Goal: Information Seeking & Learning: Check status

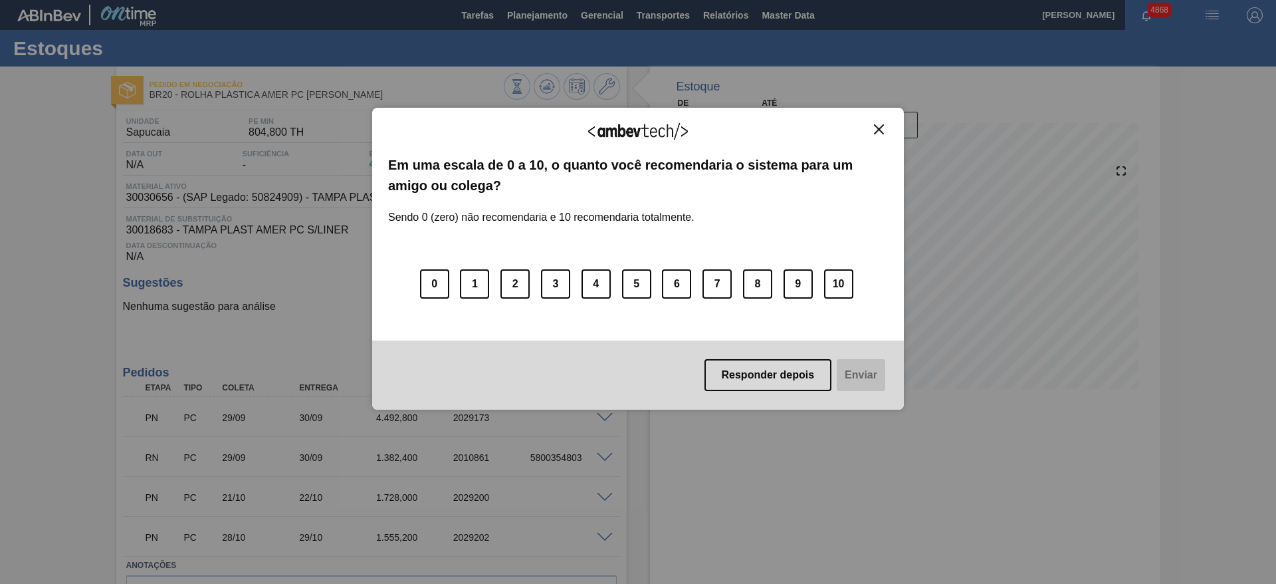
click at [880, 135] on div "Agradecemos seu feedback!" at bounding box center [638, 139] width 500 height 31
click at [875, 128] on img "Close" at bounding box center [879, 129] width 10 height 10
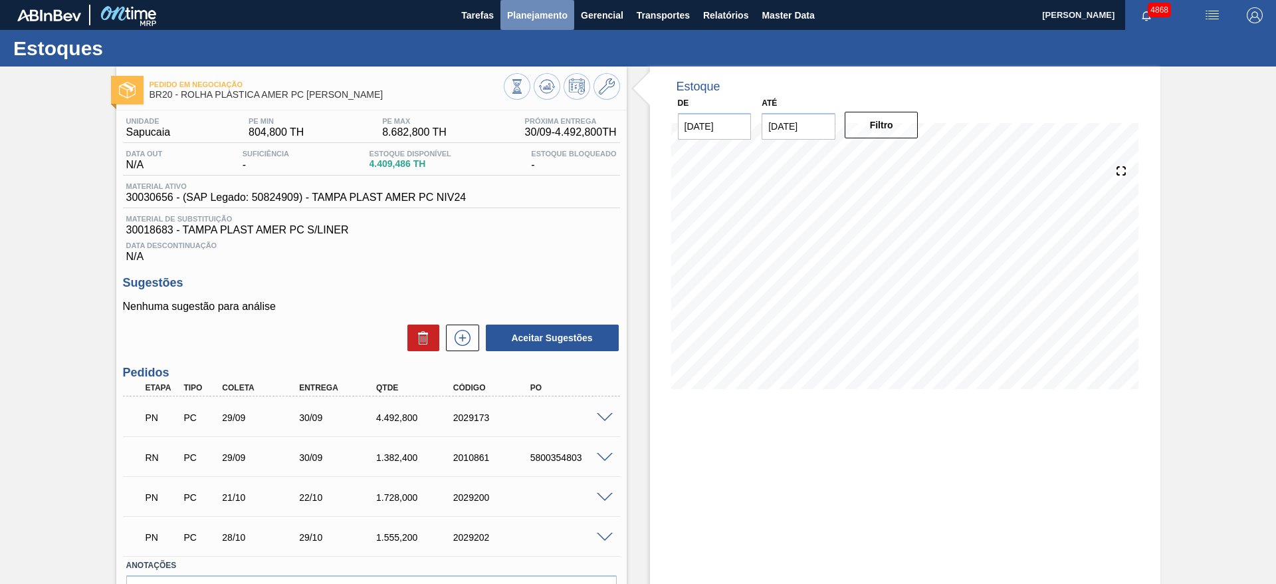
click at [534, 11] on span "Planejamento" at bounding box center [537, 15] width 60 height 16
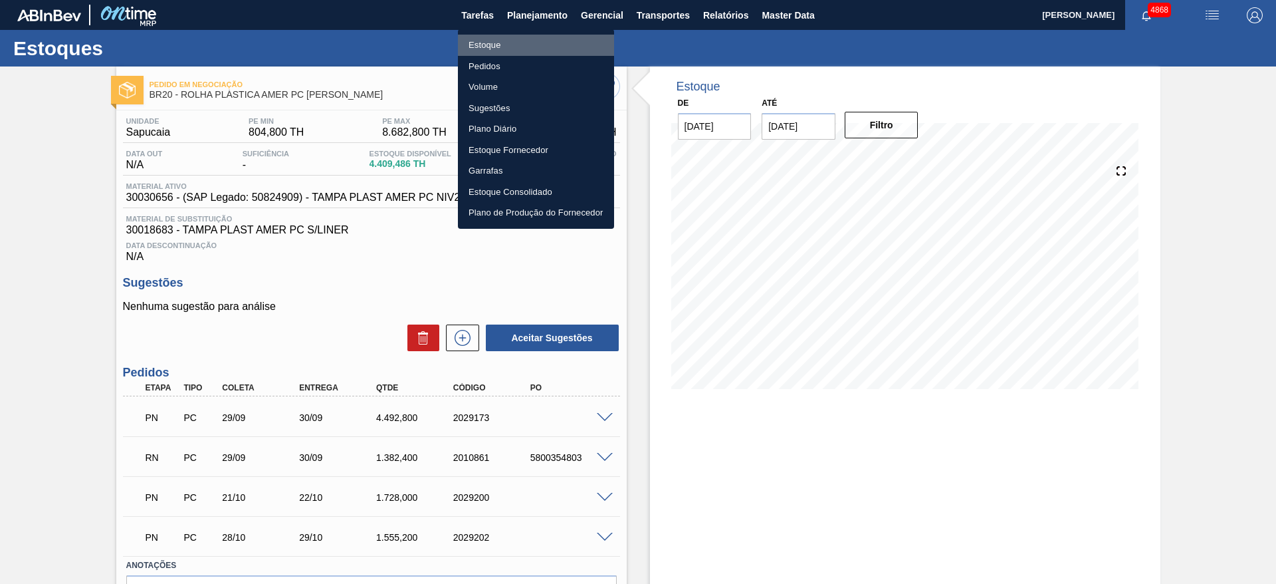
click at [533, 45] on li "Estoque" at bounding box center [536, 45] width 156 height 21
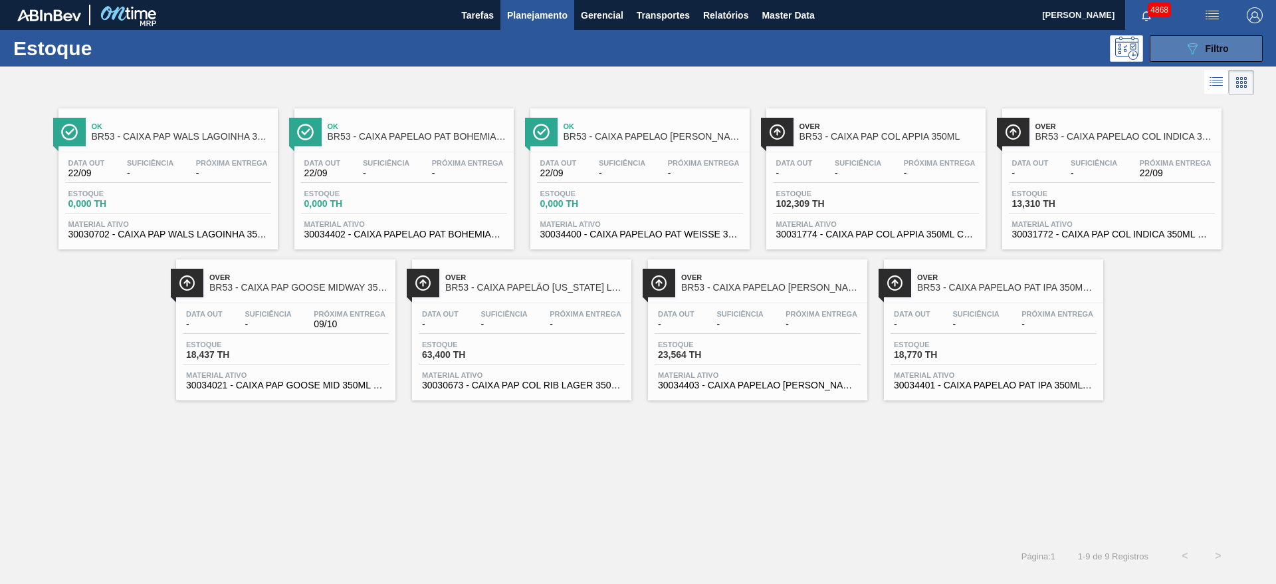
click at [1183, 37] on button "089F7B8B-B2A5-4AFE-B5C0-19BA573D28AC Filtro" at bounding box center [1206, 48] width 113 height 27
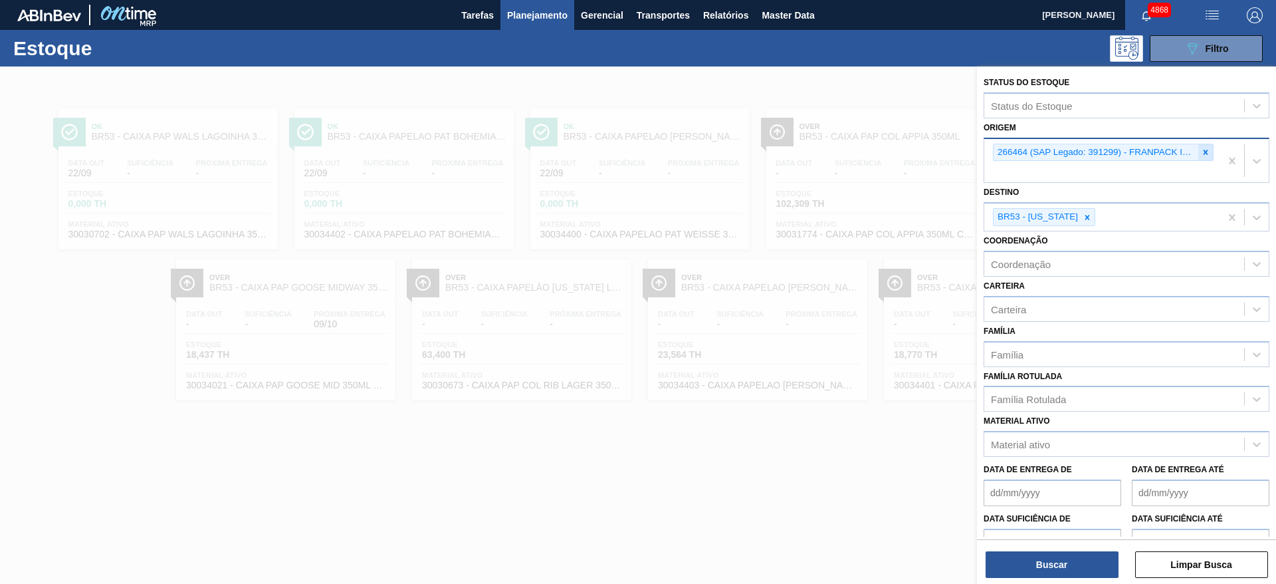
click at [1206, 149] on icon at bounding box center [1205, 152] width 9 height 9
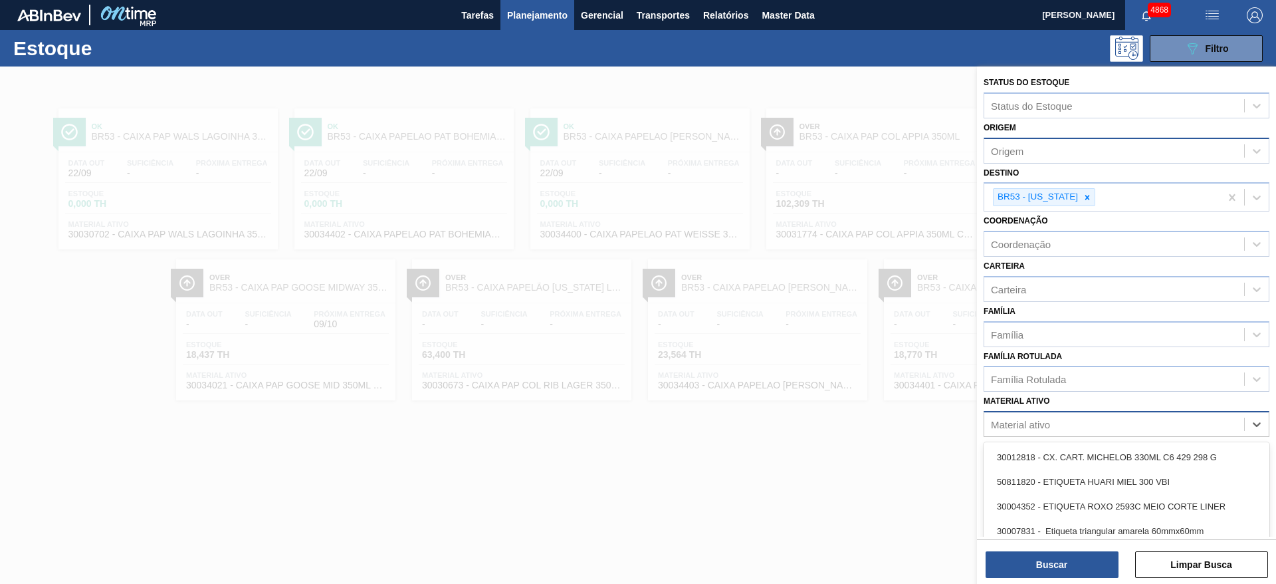
click at [1059, 423] on div "Material ativo" at bounding box center [1114, 424] width 260 height 19
type ativo "20009"
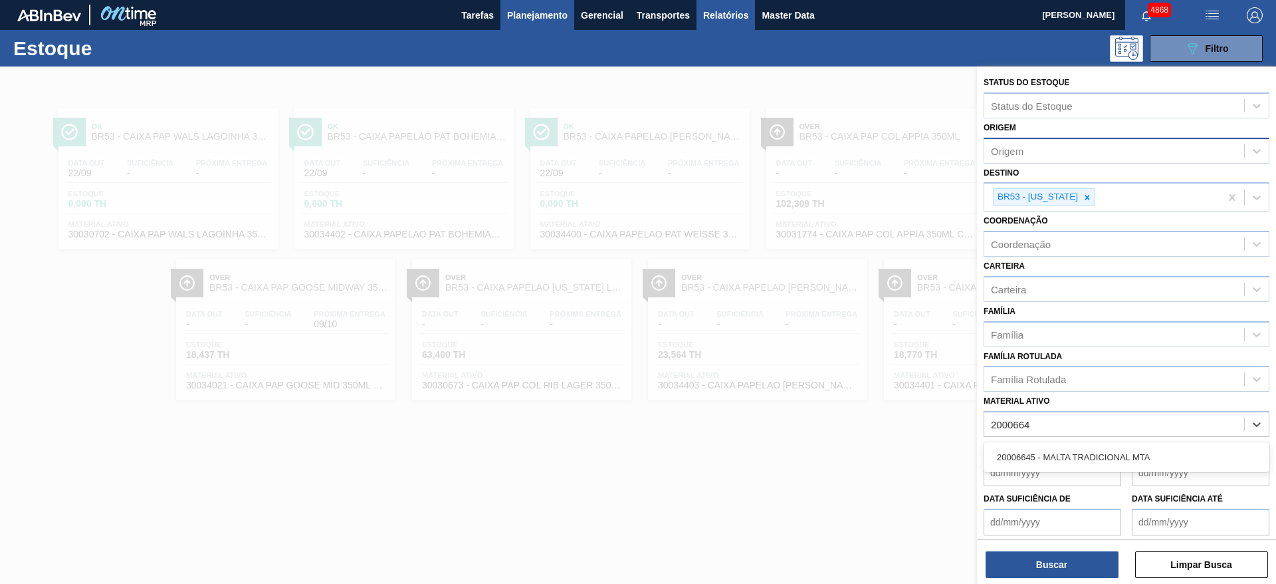
type ativo "20006645"
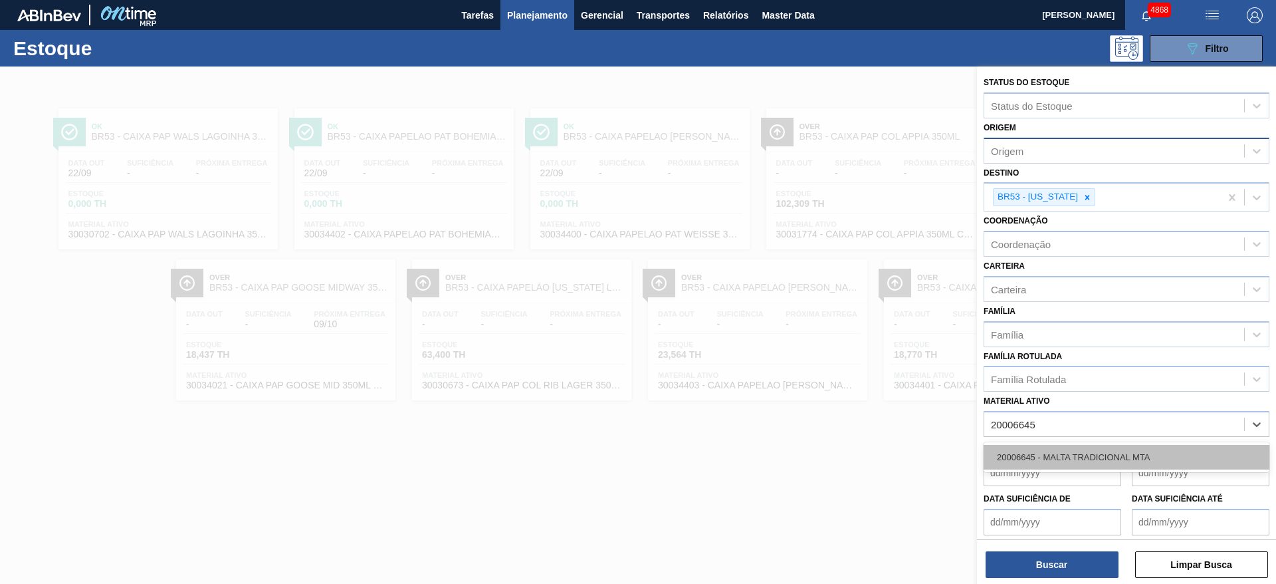
click at [1037, 452] on div "20006645 - MALTA TRADICIONAL MTA" at bounding box center [1127, 457] width 286 height 25
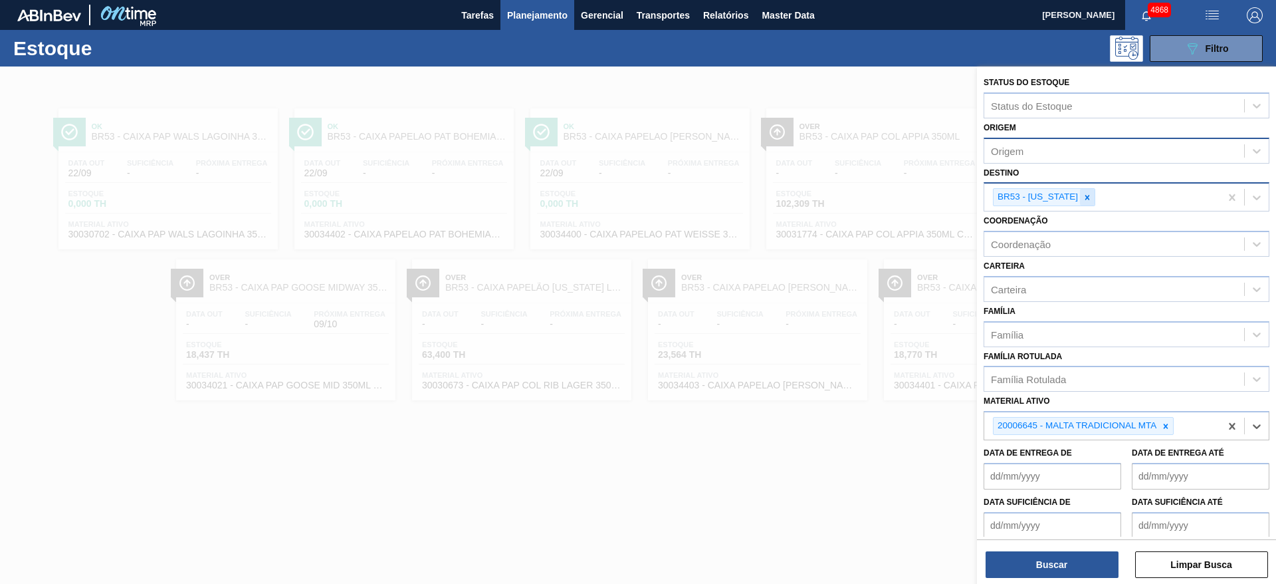
click at [1083, 201] on icon at bounding box center [1087, 197] width 9 height 9
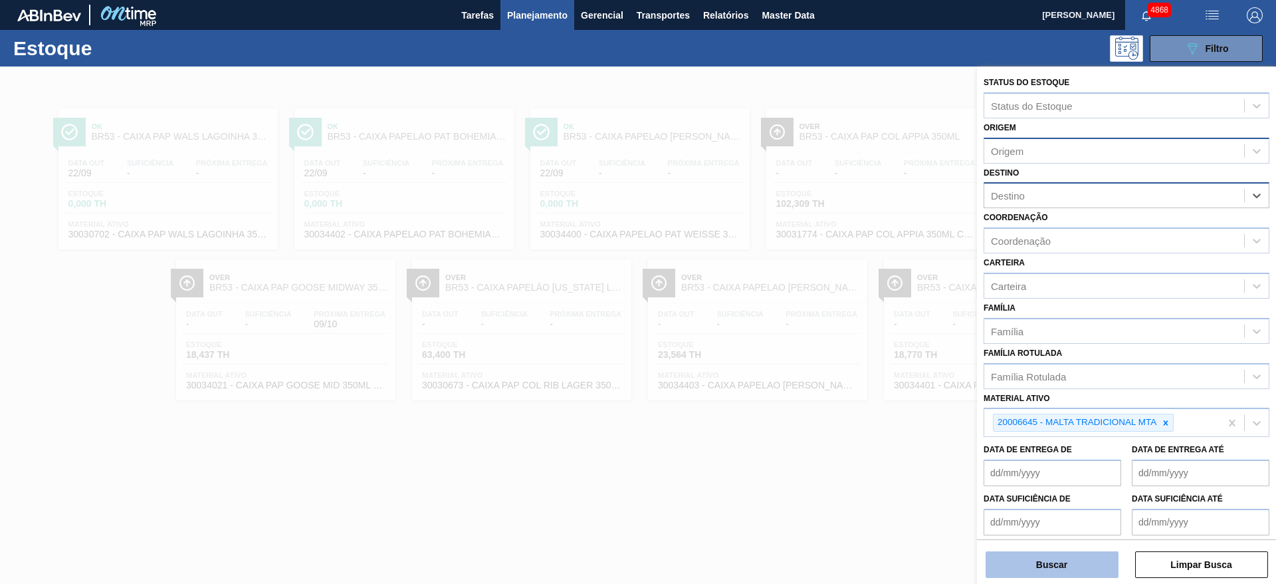
click at [1020, 558] on button "Buscar" at bounding box center [1052, 564] width 133 height 27
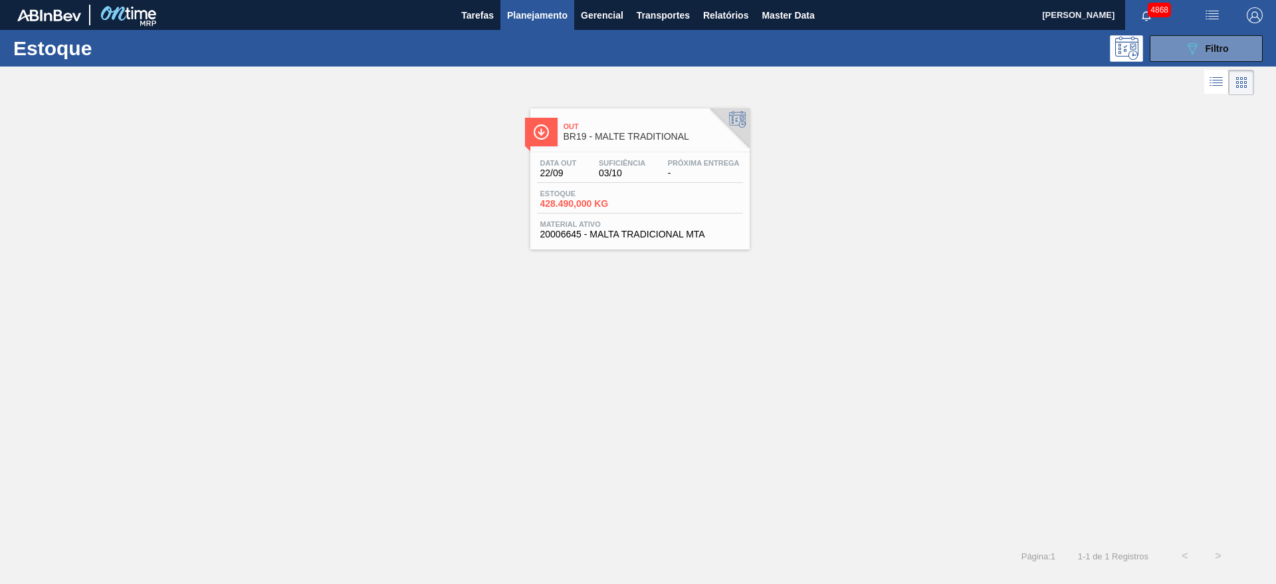
click at [659, 174] on div "Data out 22/09 Suficiência 03/10 Próxima Entrega -" at bounding box center [640, 171] width 206 height 24
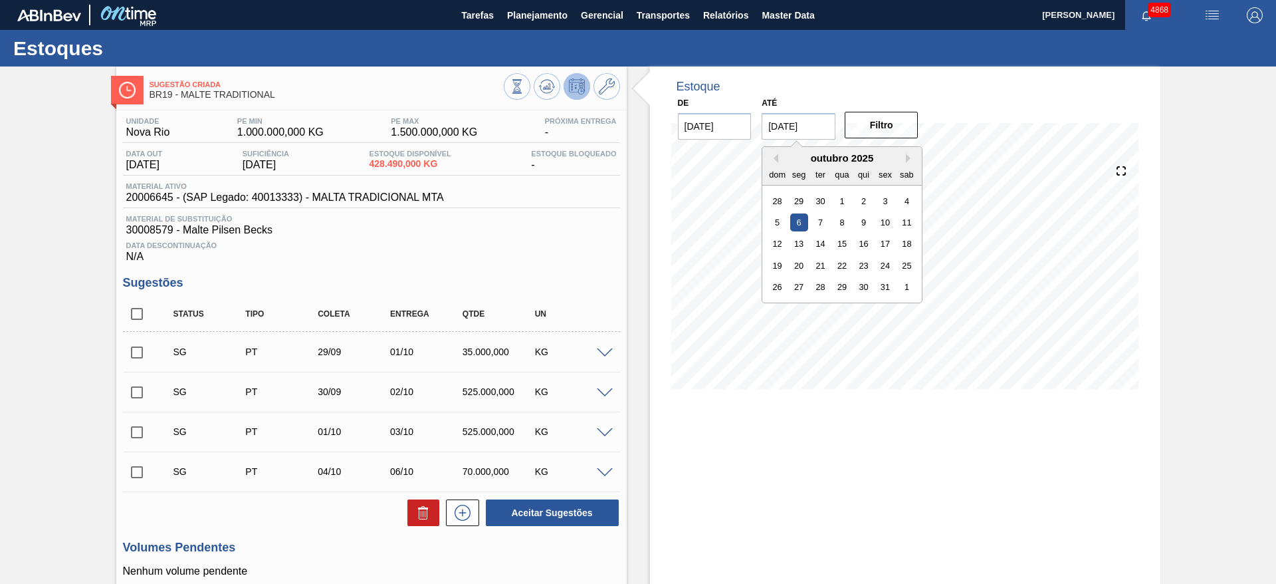
click at [816, 113] on input "[DATE]" at bounding box center [799, 126] width 74 height 27
drag, startPoint x: 853, startPoint y: 275, endPoint x: 863, endPoint y: 284, distance: 13.6
click at [863, 284] on div "28 29 30 1 2 3 4 5 6 7 8 9 10 11 12 13 14 15 16 17 18 19 20 21 22 23 24 25 26 2…" at bounding box center [842, 244] width 151 height 108
click at [863, 284] on div "30" at bounding box center [864, 287] width 18 height 18
type input "[DATE]"
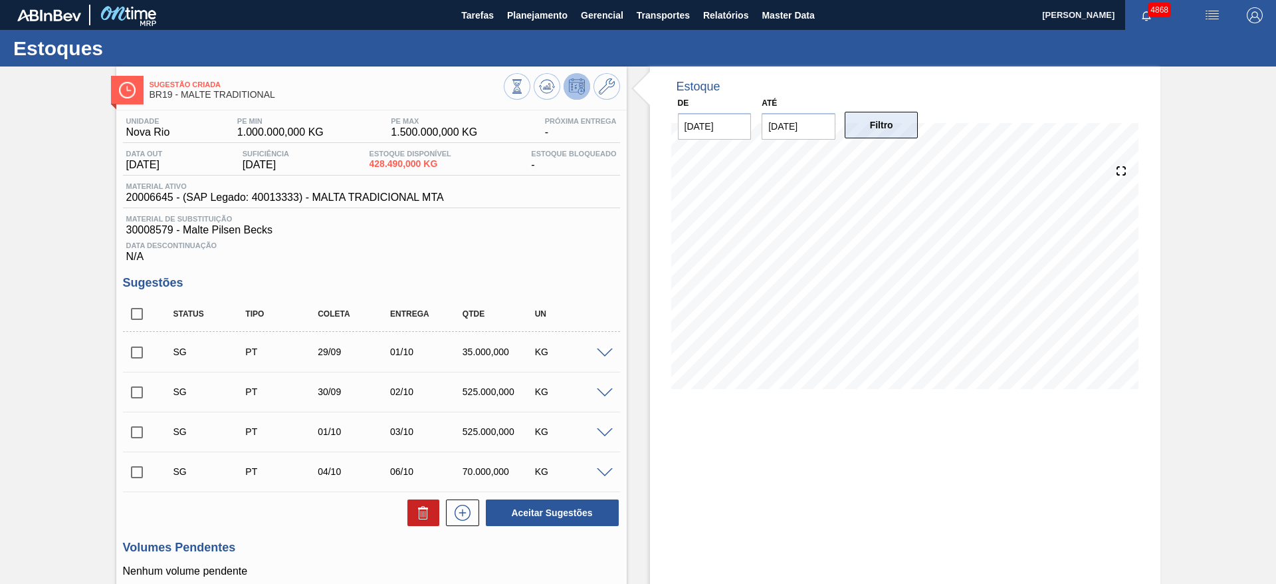
click at [887, 136] on button "Filtro" at bounding box center [882, 125] width 74 height 27
click at [604, 353] on span at bounding box center [605, 353] width 16 height 10
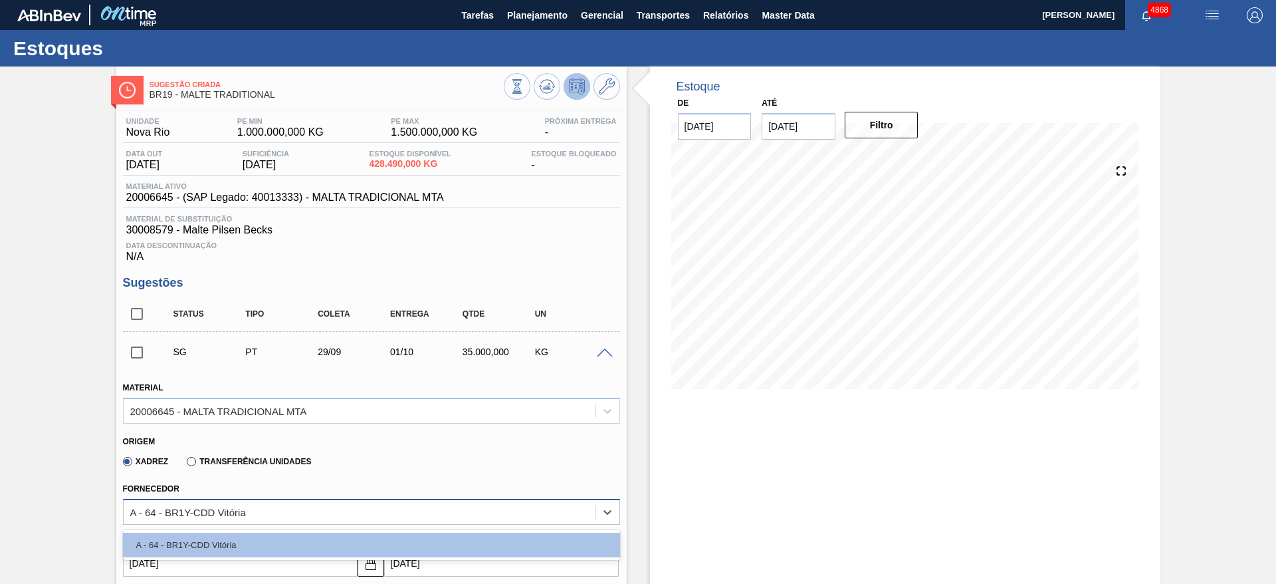
click at [566, 512] on div "A - 64 - BR1Y-CDD Vitória" at bounding box center [359, 511] width 471 height 19
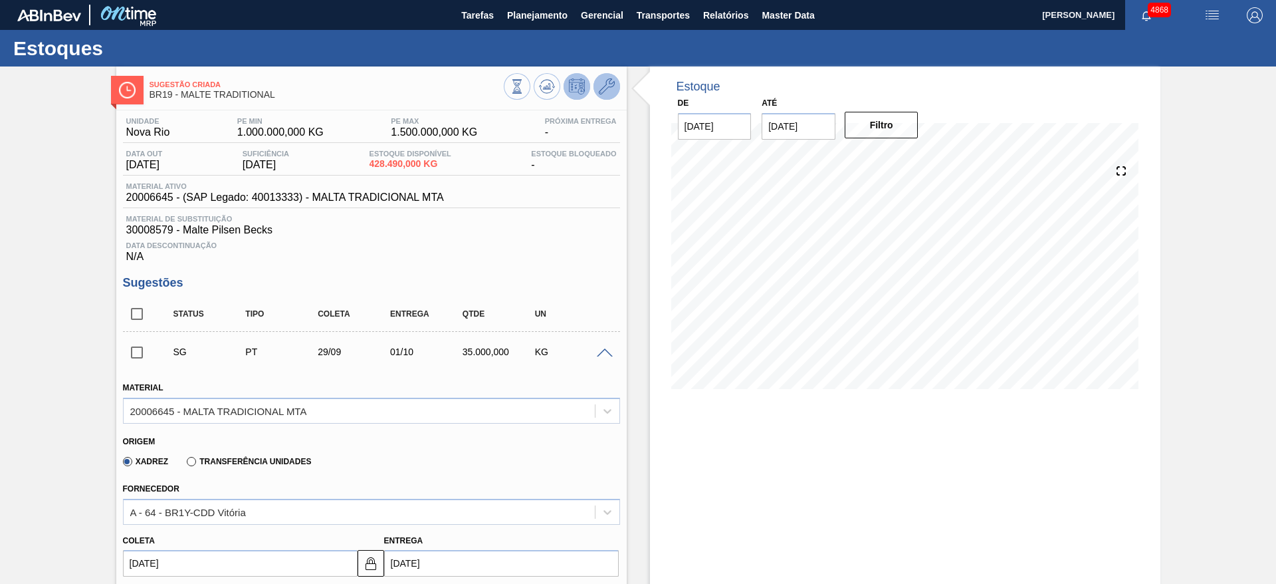
click at [604, 99] on button at bounding box center [607, 86] width 27 height 27
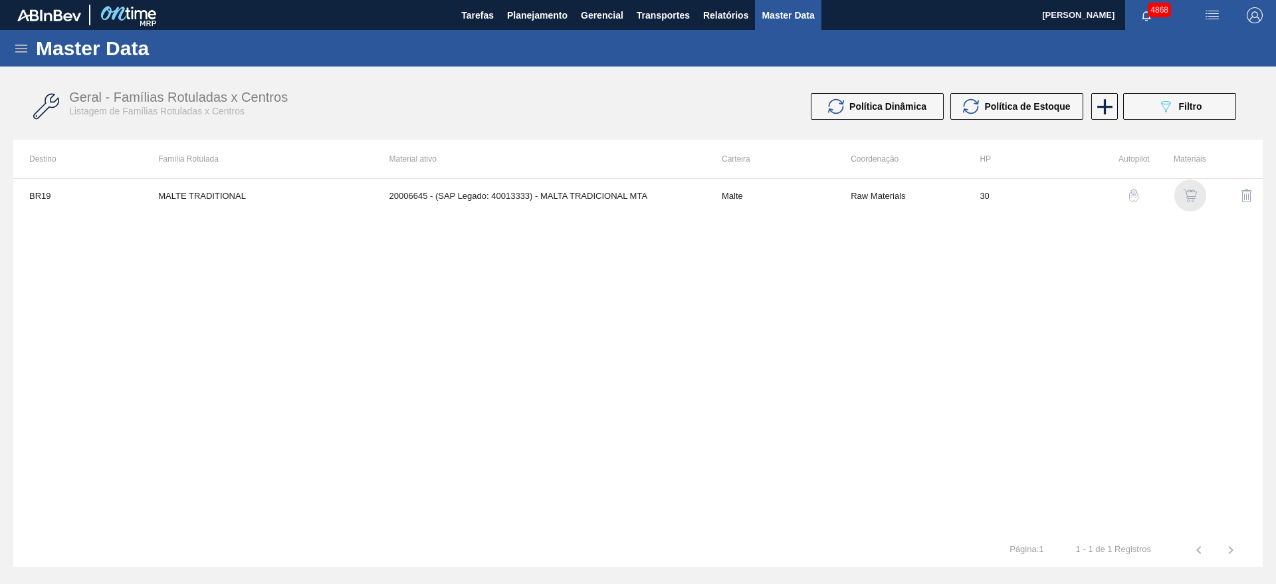
click at [1182, 191] on div "button" at bounding box center [1190, 195] width 16 height 13
